Goal: Task Accomplishment & Management: Complete application form

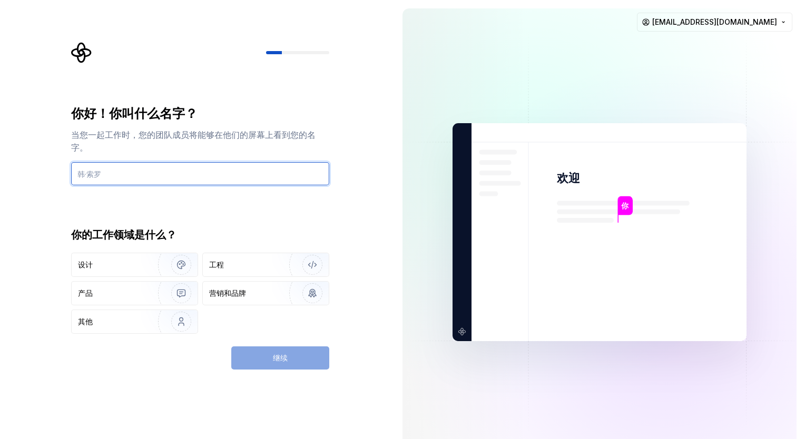
click at [235, 175] on input "text" at bounding box center [200, 173] width 258 height 23
type input "diaomao"
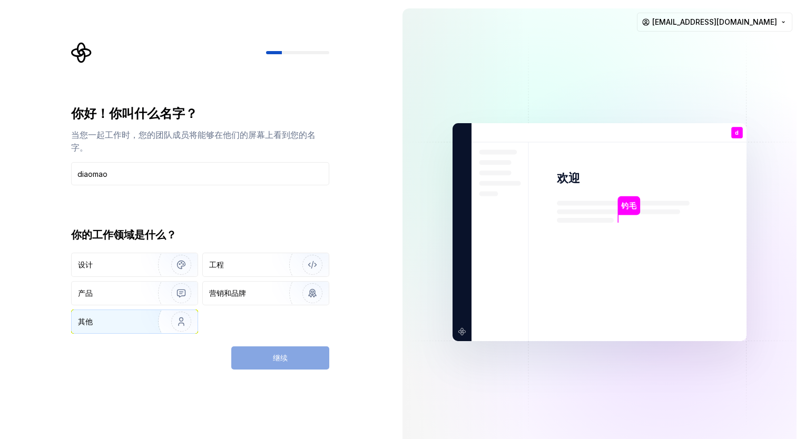
click at [143, 320] on img "button" at bounding box center [174, 322] width 67 height 71
click at [263, 355] on button "继续" at bounding box center [280, 358] width 98 height 23
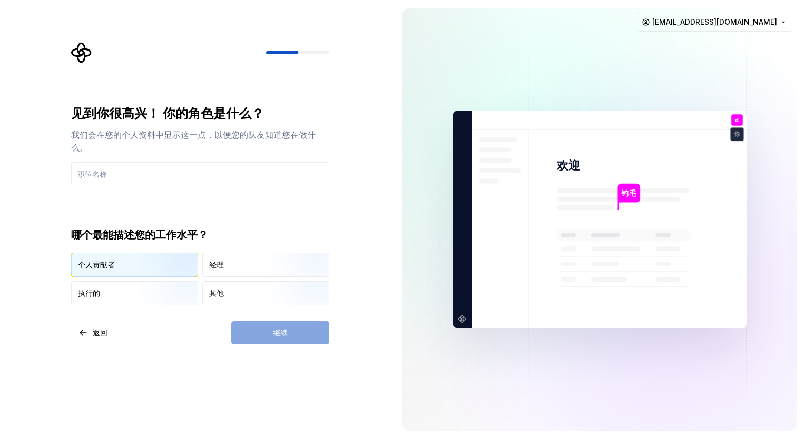
click at [180, 271] on img "button" at bounding box center [172, 278] width 67 height 71
click at [286, 300] on img "button" at bounding box center [303, 306] width 67 height 71
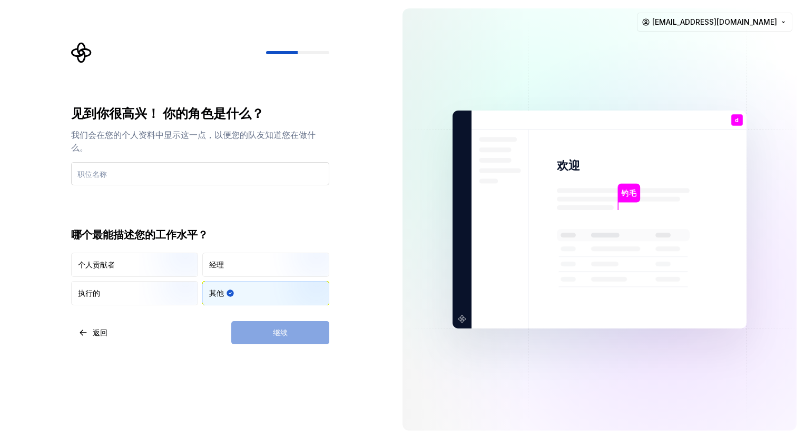
click at [193, 173] on input "text" at bounding box center [200, 173] width 258 height 23
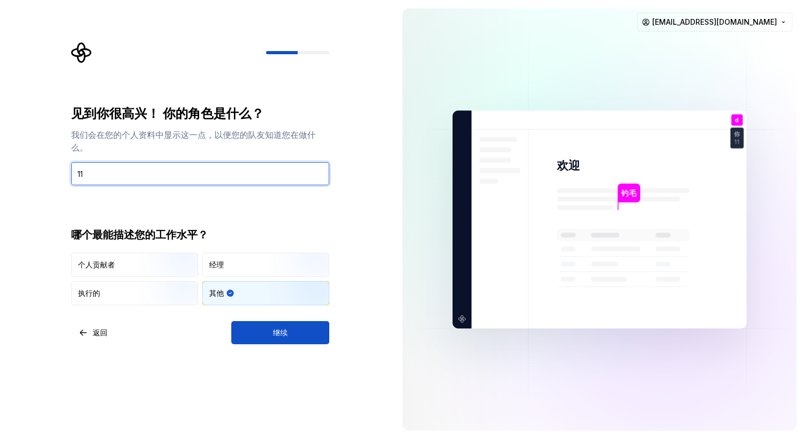
type input "1"
type input "n"
type input "boss"
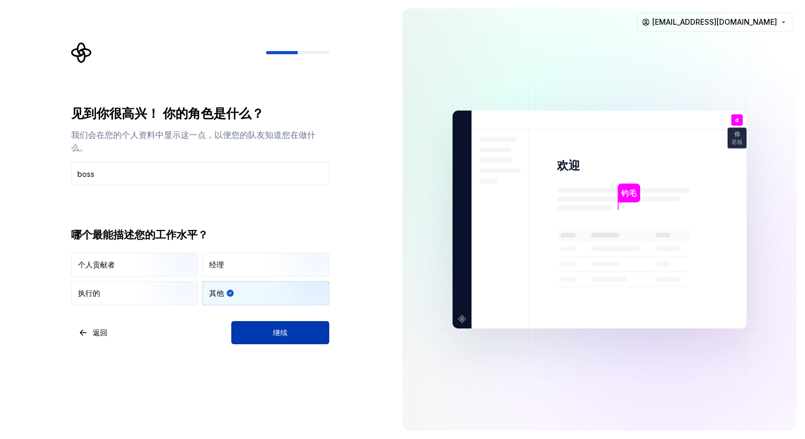
click at [315, 336] on button "继续" at bounding box center [280, 332] width 98 height 23
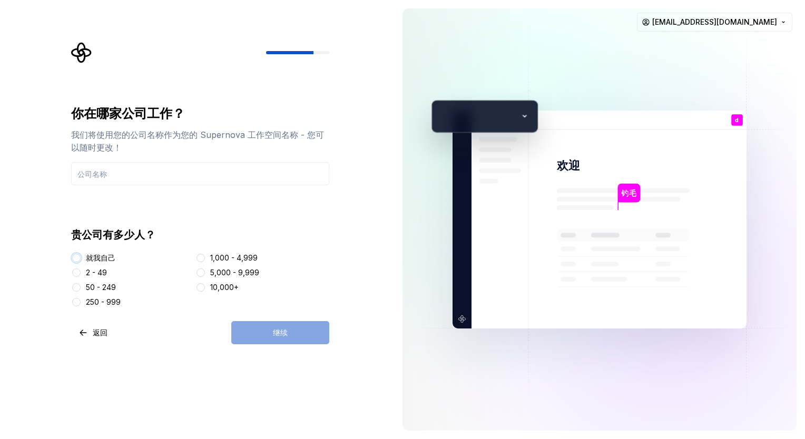
click at [72, 260] on button "就我自己" at bounding box center [76, 258] width 8 height 8
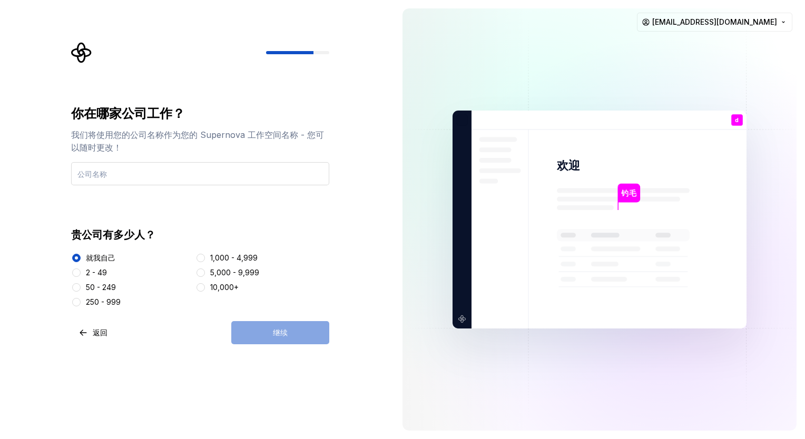
click at [239, 173] on input "text" at bounding box center [200, 173] width 258 height 23
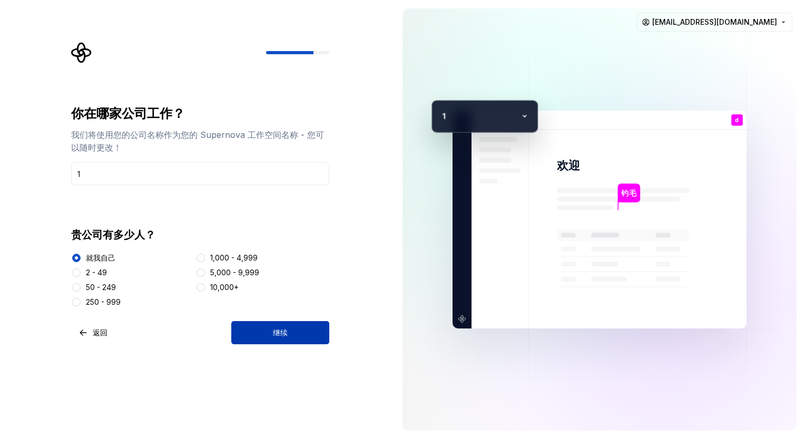
click at [292, 328] on button "继续" at bounding box center [280, 332] width 98 height 23
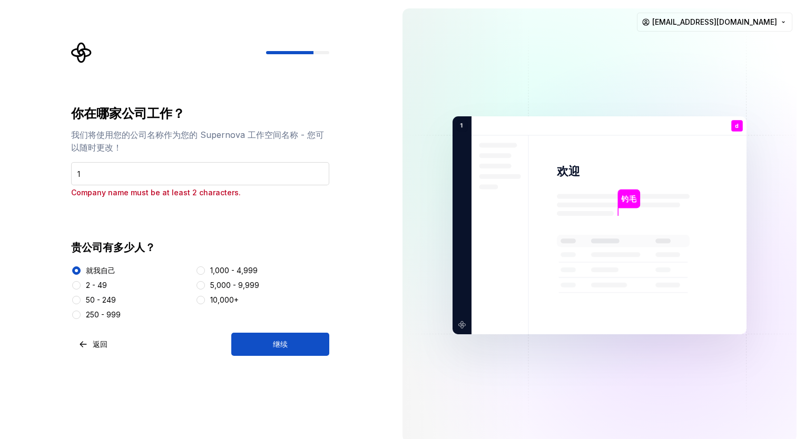
click at [257, 176] on input "1" at bounding box center [200, 173] width 258 height 23
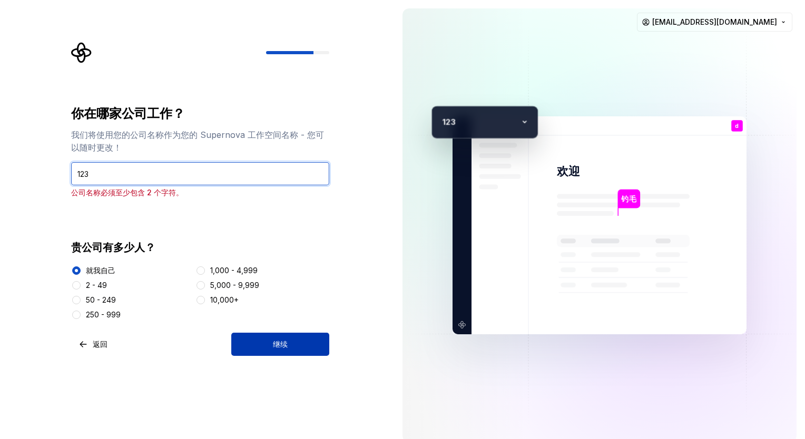
type input "123"
click at [258, 334] on button "继续" at bounding box center [280, 344] width 98 height 23
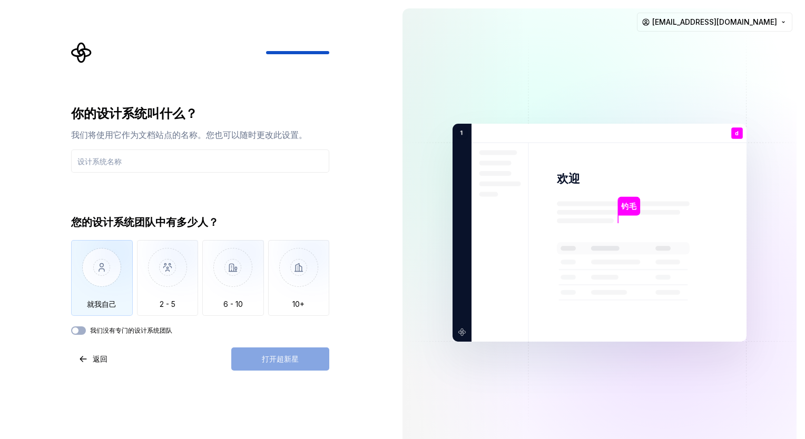
click at [119, 268] on img "button" at bounding box center [102, 275] width 62 height 71
click at [81, 332] on button "我们没有专门的设计系统团队" at bounding box center [78, 331] width 15 height 8
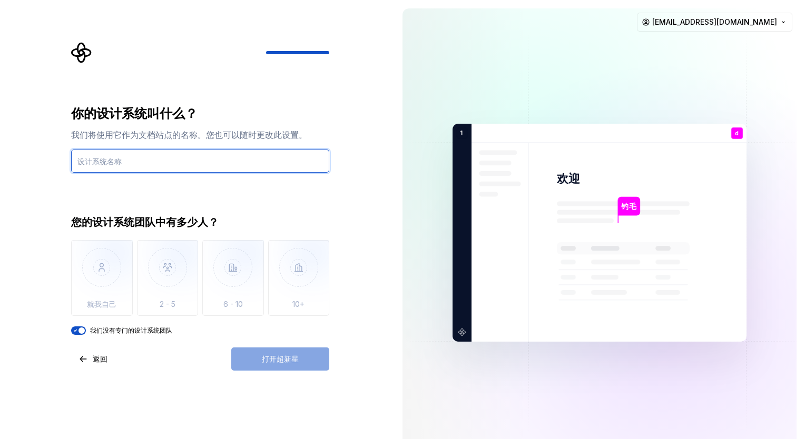
click at [222, 162] on input "text" at bounding box center [200, 161] width 258 height 23
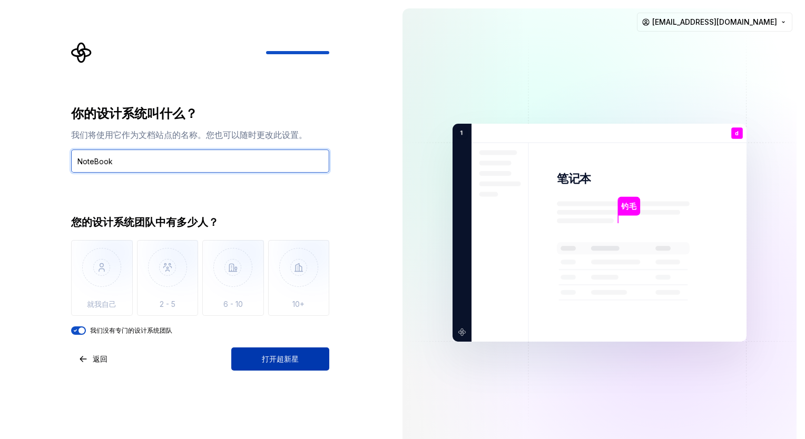
type input "NoteBook"
click at [296, 356] on span "打开超新星" at bounding box center [280, 359] width 37 height 11
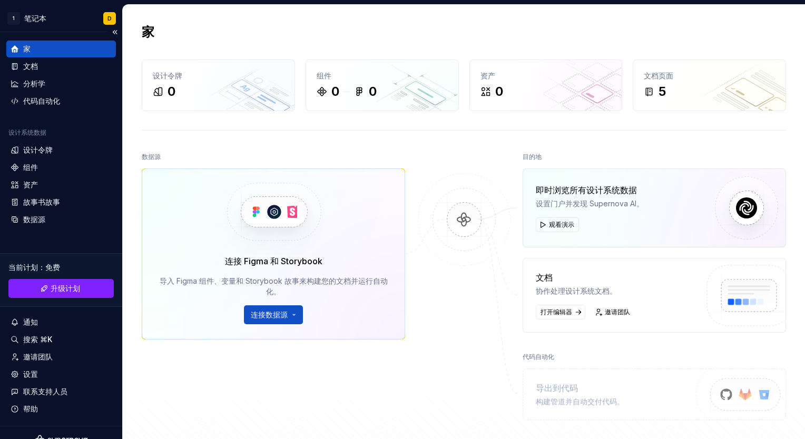
scroll to position [14, 0]
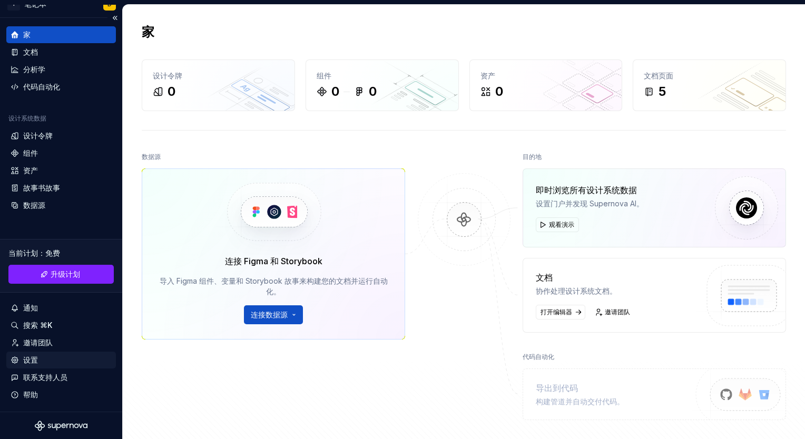
click at [44, 359] on div "设置" at bounding box center [61, 360] width 101 height 11
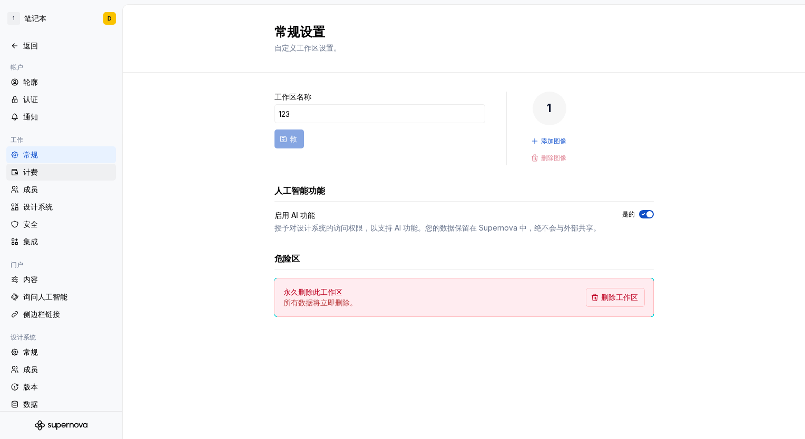
click at [40, 171] on div "计费" at bounding box center [67, 172] width 89 height 11
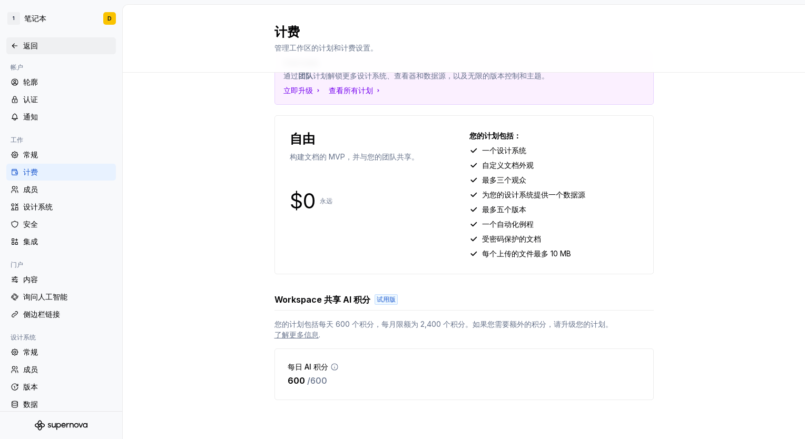
click at [34, 45] on div "返回" at bounding box center [67, 46] width 89 height 11
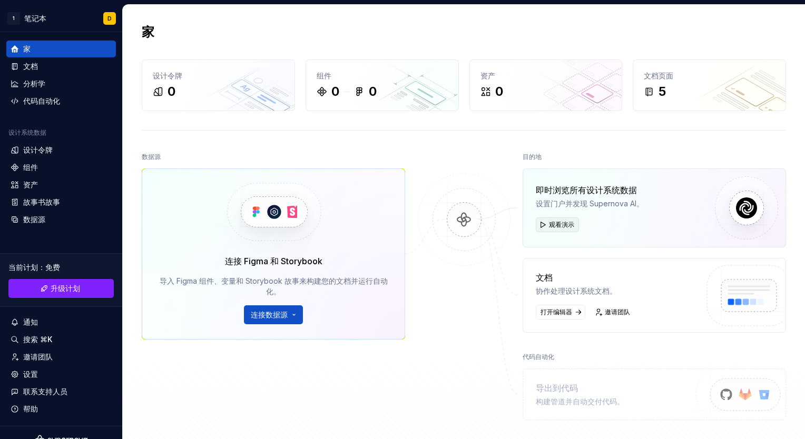
click at [549, 221] on span "观看演示" at bounding box center [561, 225] width 25 height 8
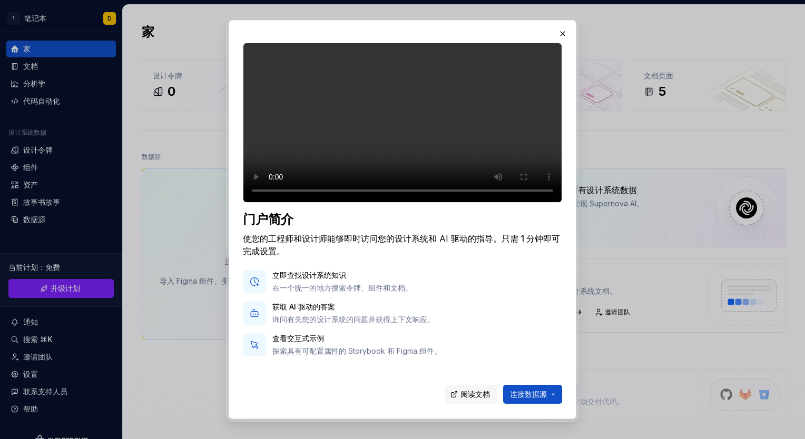
drag, startPoint x: 566, startPoint y: 32, endPoint x: 581, endPoint y: 38, distance: 15.4
click at [566, 35] on button "button" at bounding box center [562, 33] width 15 height 15
